Goal: Task Accomplishment & Management: Manage account settings

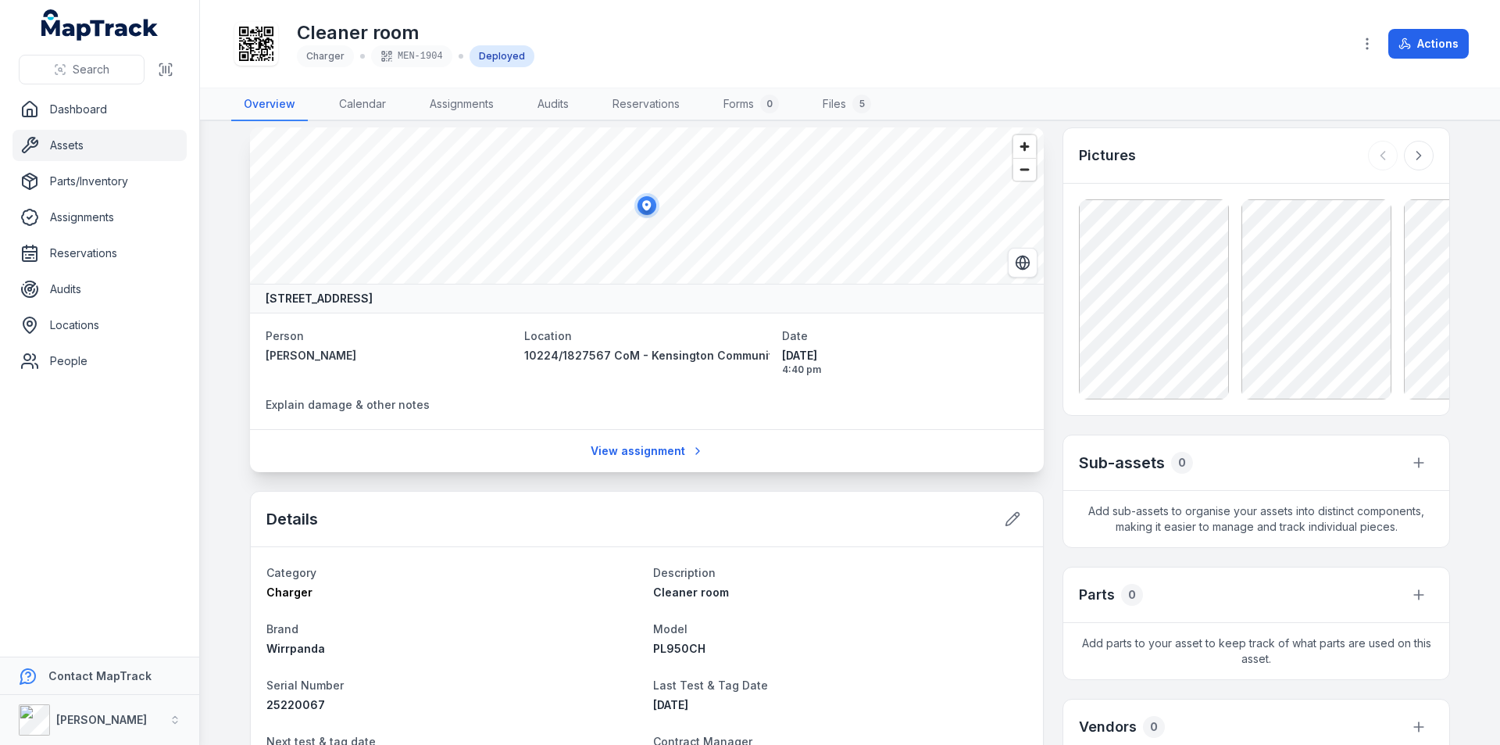
scroll to position [9, 0]
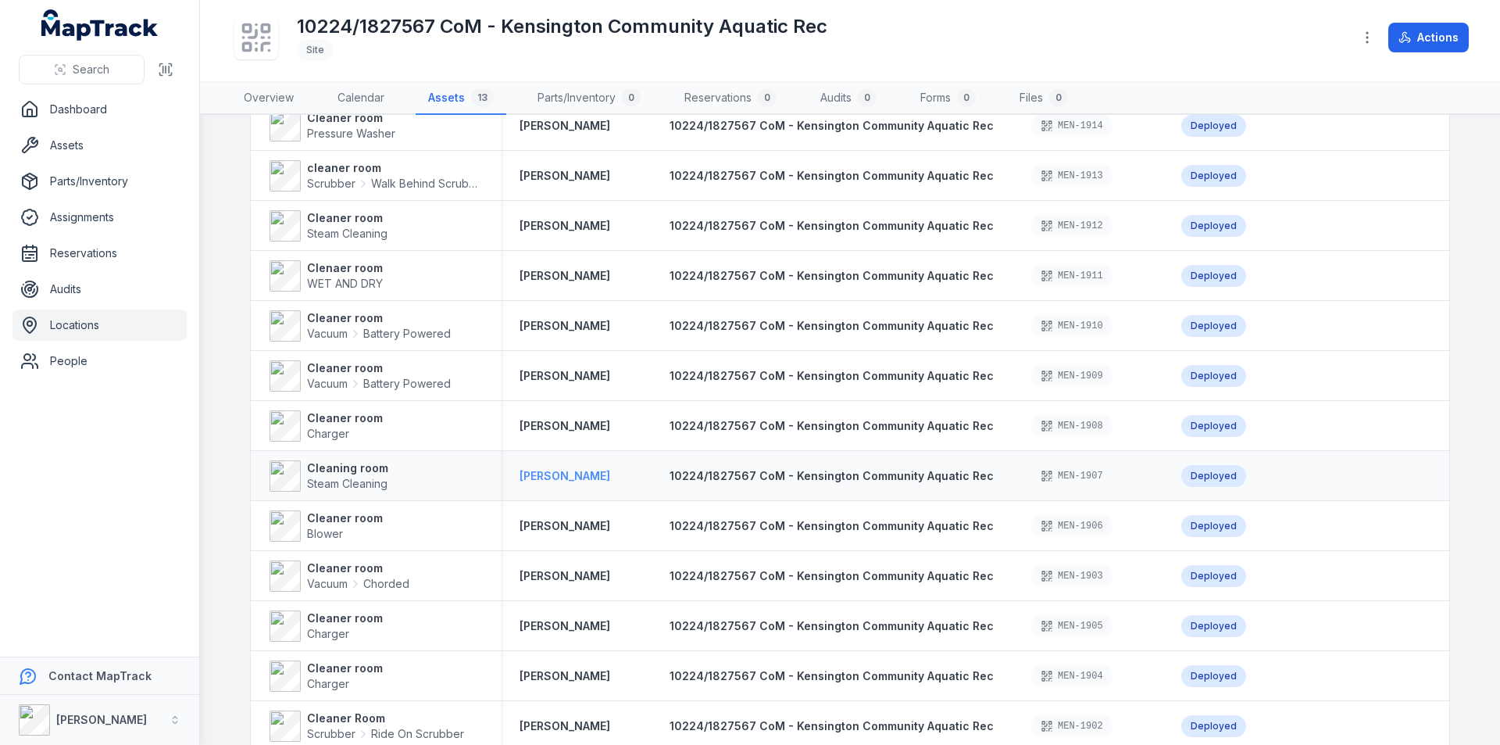
scroll to position [177, 0]
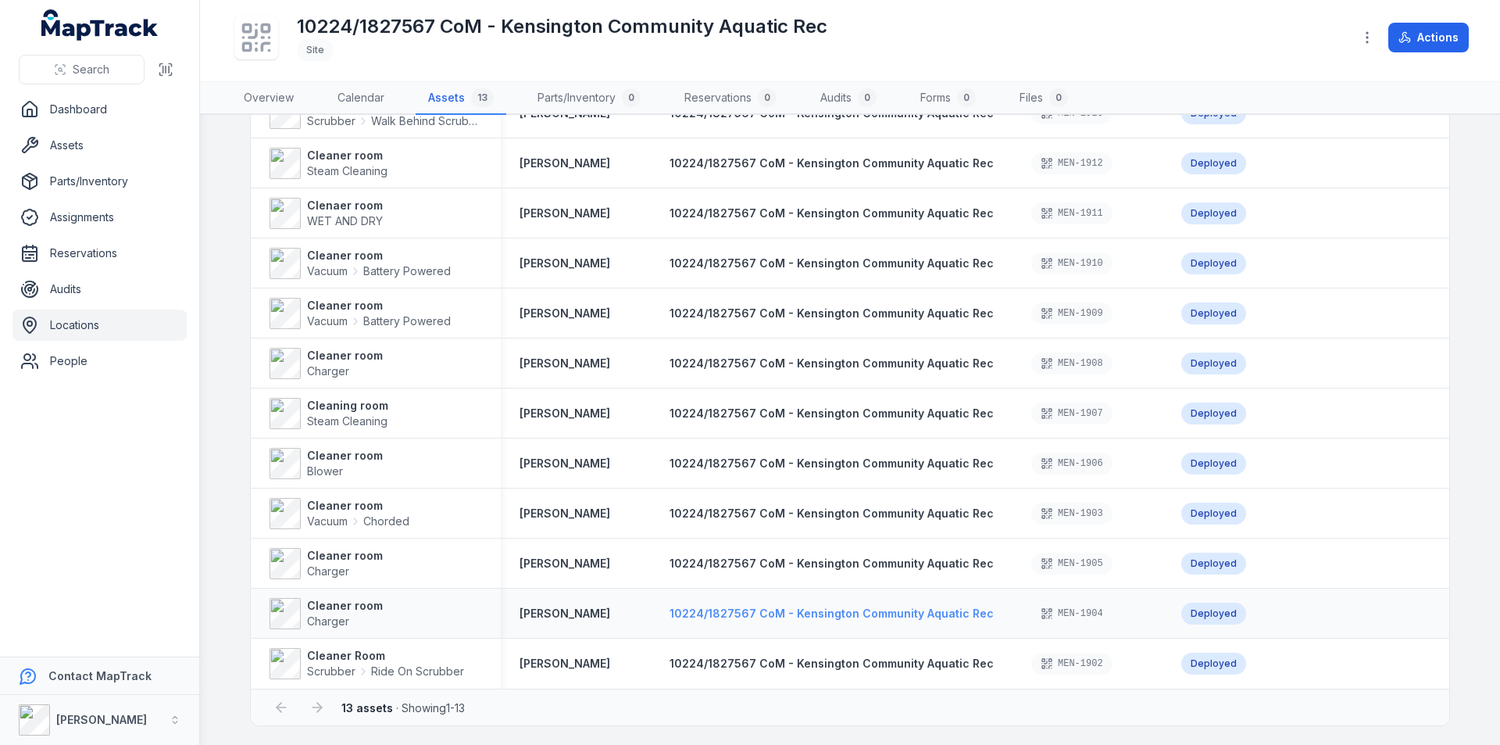
click at [685, 606] on span "10224/1827567 CoM - Kensington Community Aquatic Rec" at bounding box center [832, 612] width 324 height 13
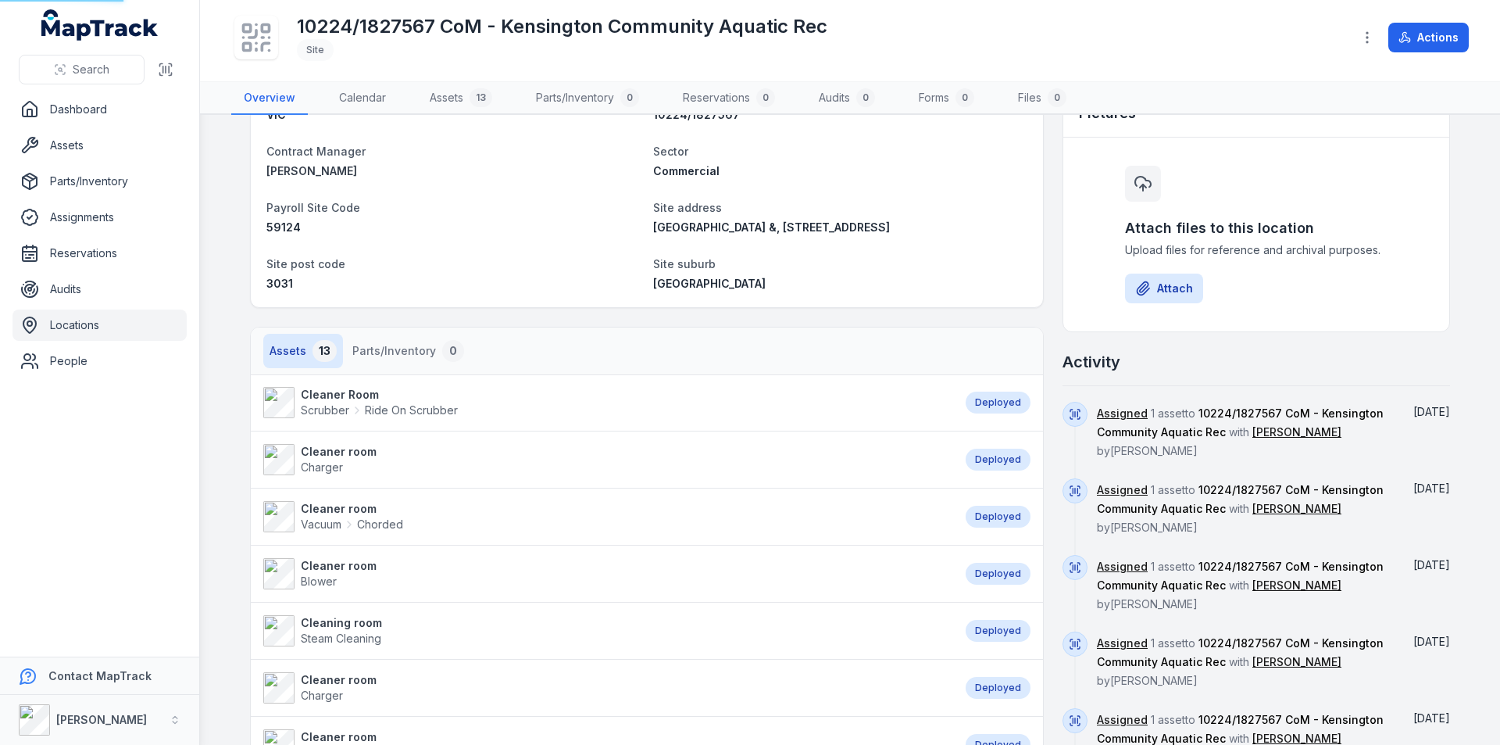
scroll to position [19, 0]
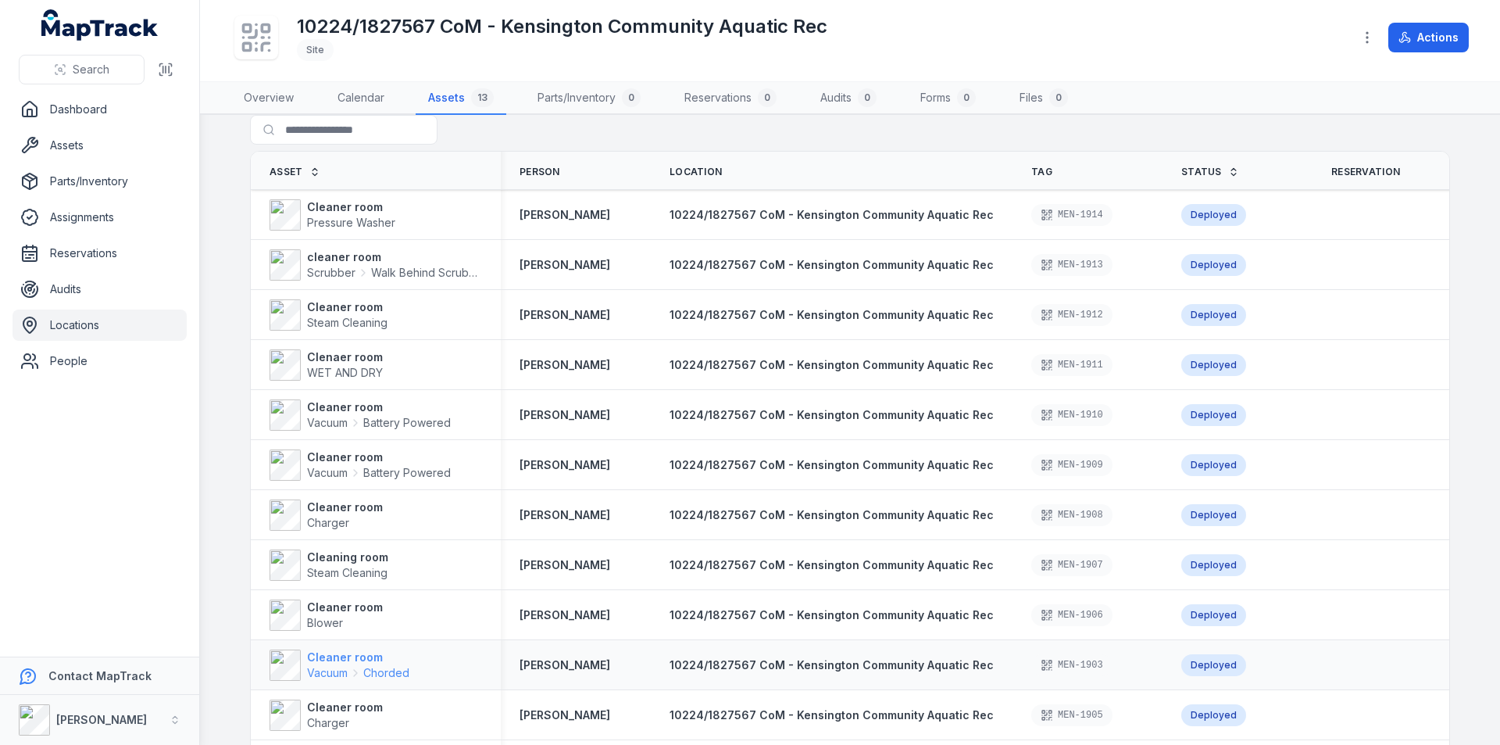
click at [383, 659] on strong "Cleaner room" at bounding box center [358, 657] width 102 height 16
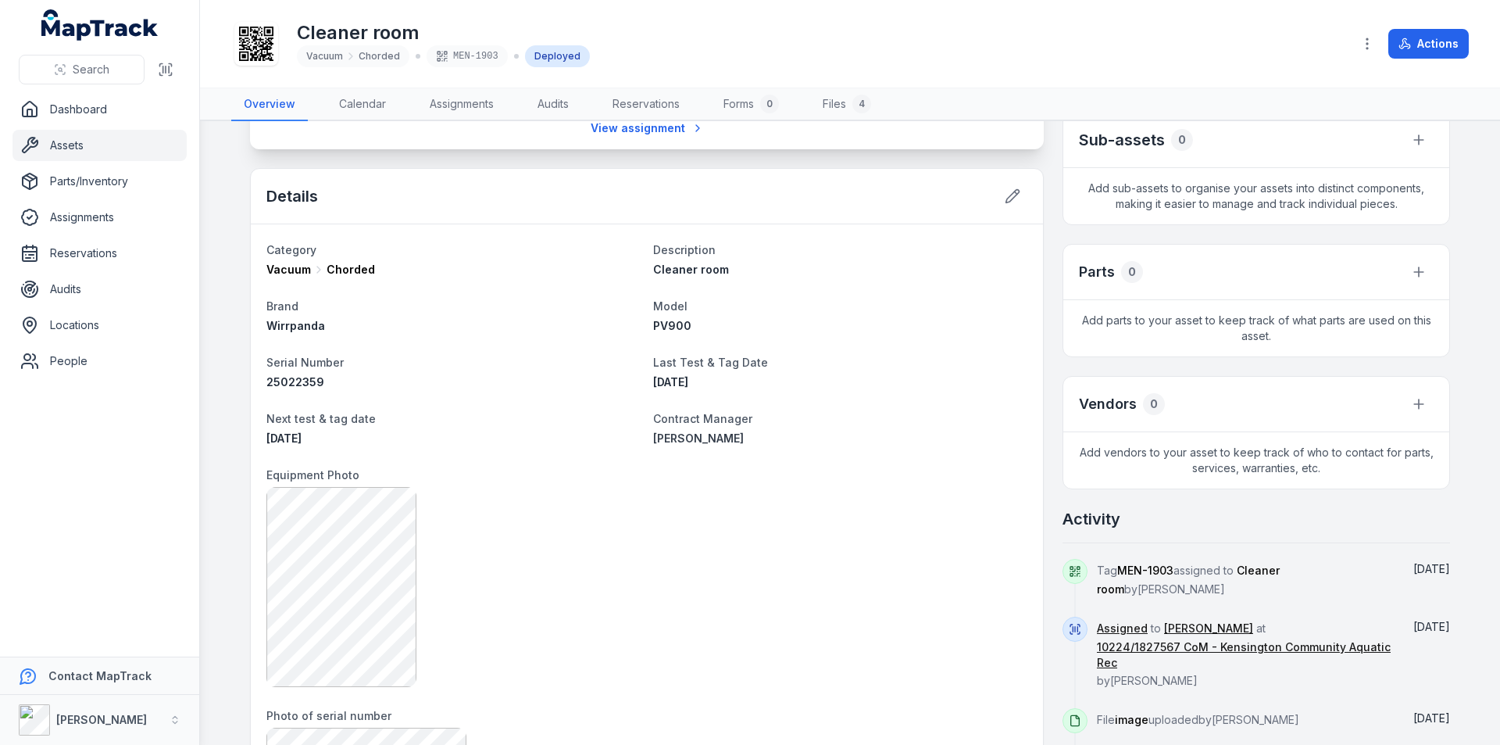
scroll to position [260, 0]
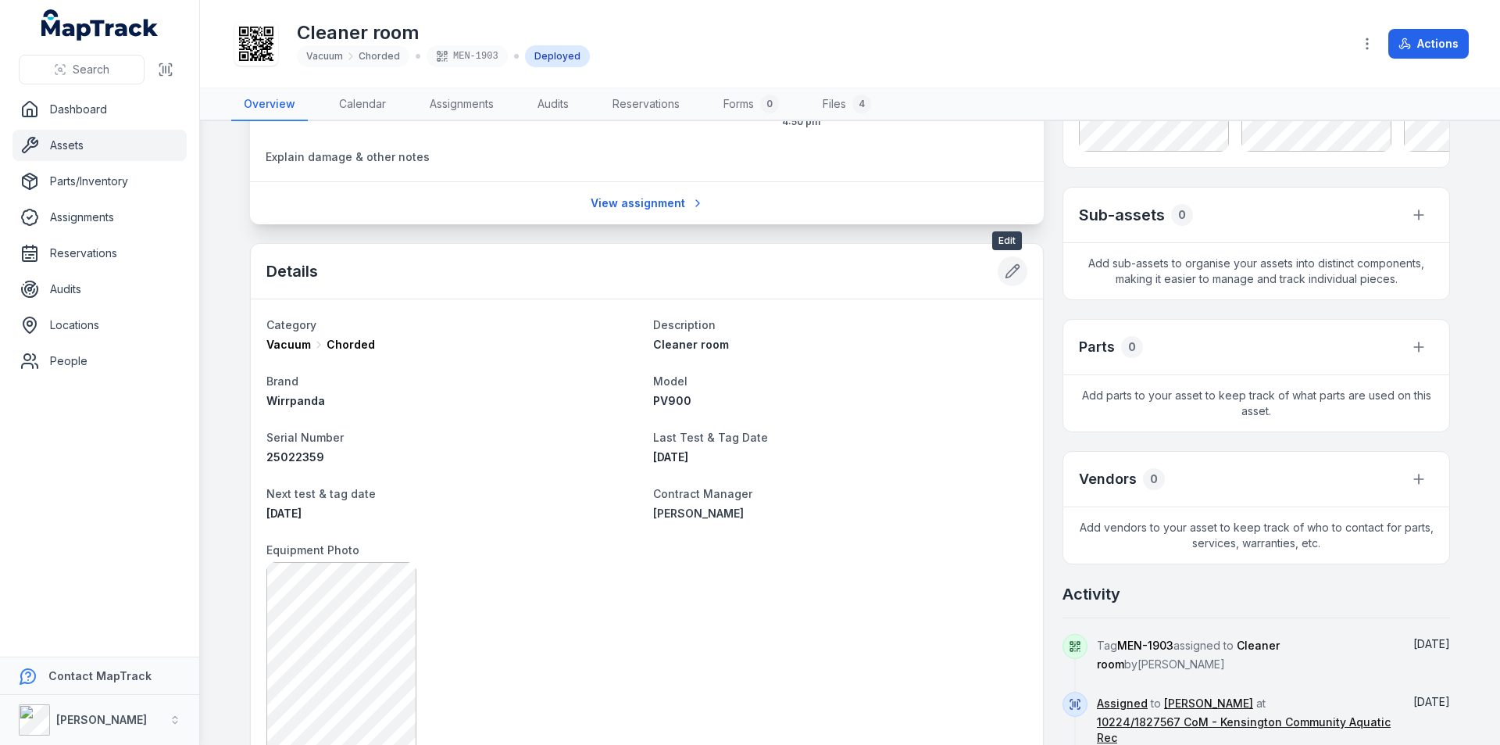
click at [998, 269] on button at bounding box center [1013, 271] width 30 height 30
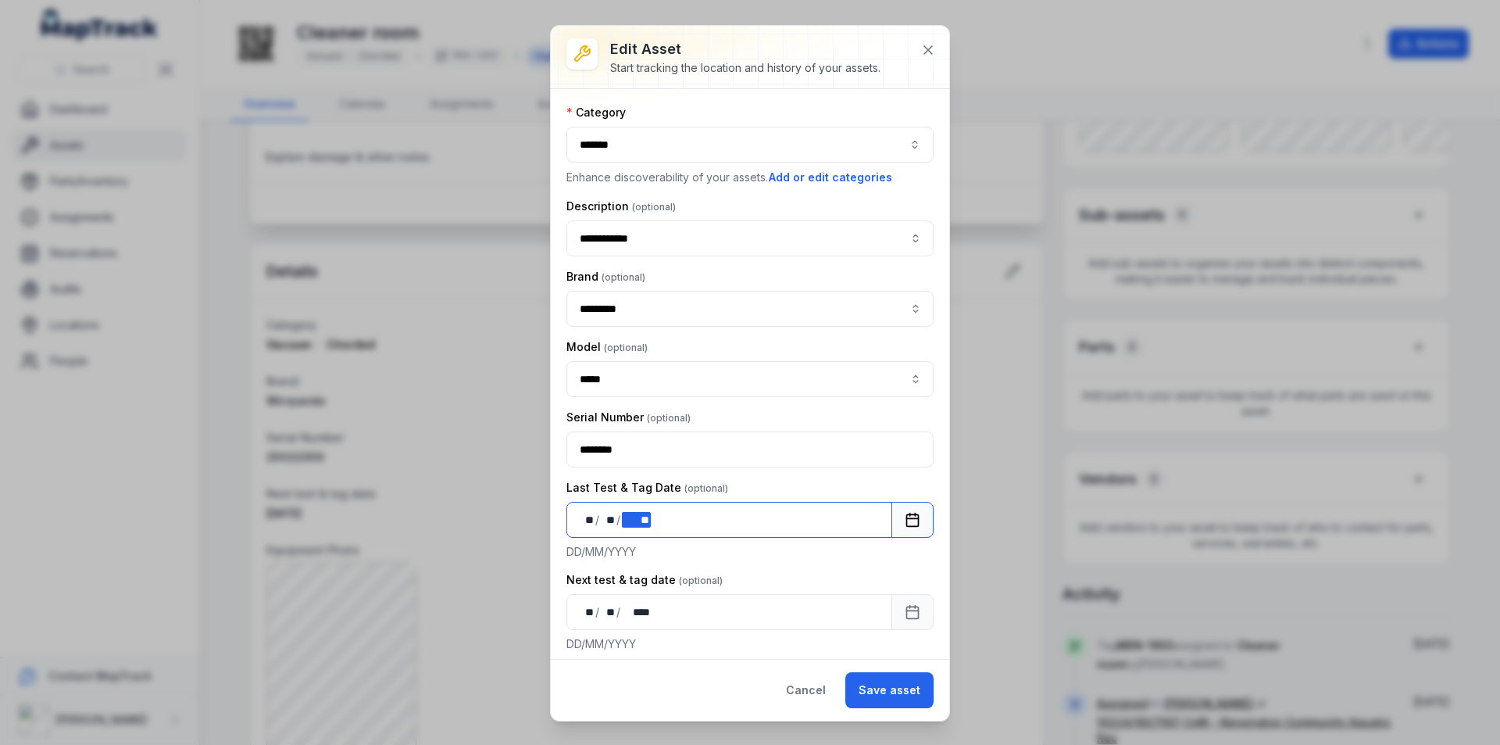
click at [679, 527] on div "** ** / ** ** / **** **" at bounding box center [729, 520] width 326 height 36
click at [897, 699] on button "Save asset" at bounding box center [889, 690] width 88 height 36
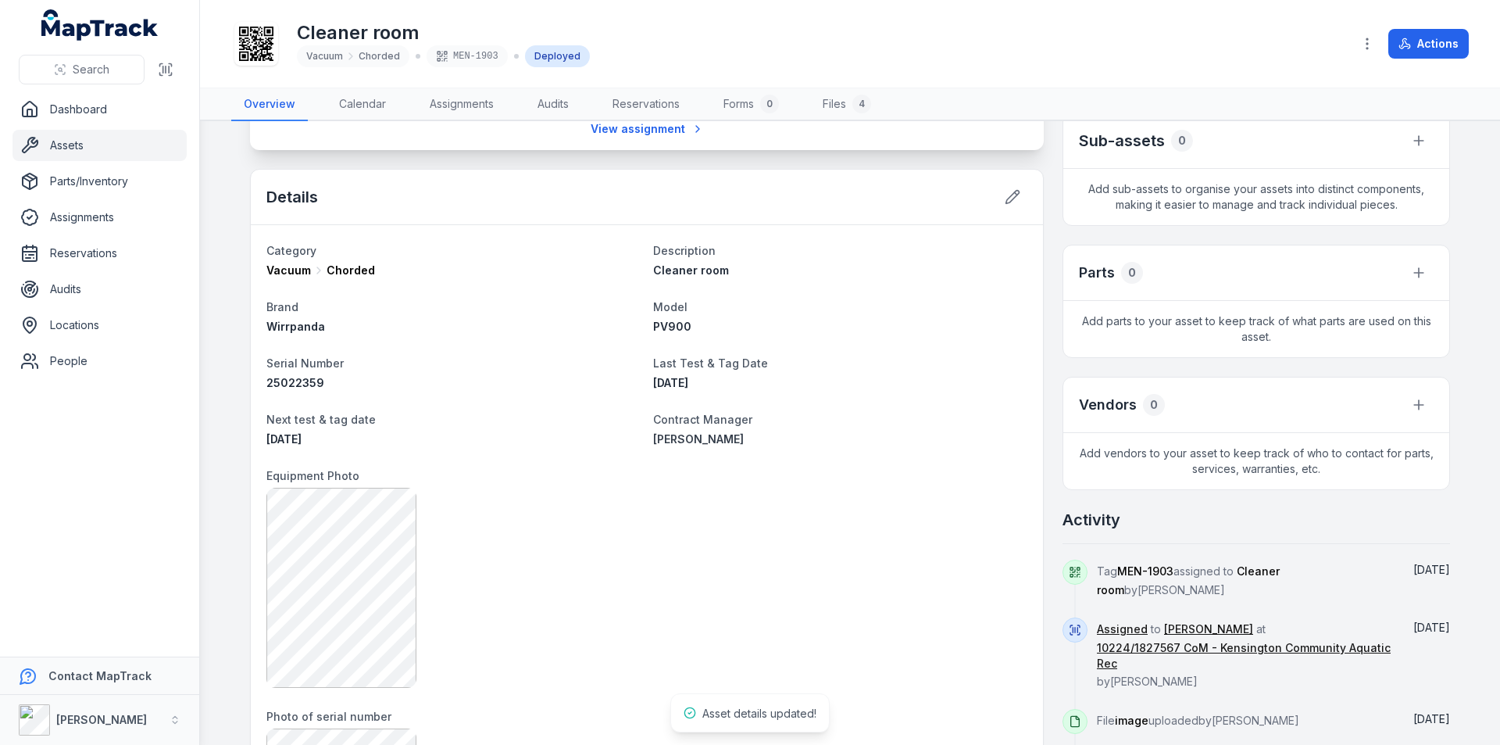
scroll to position [677, 0]
